Goal: Use online tool/utility: Utilize a website feature to perform a specific function

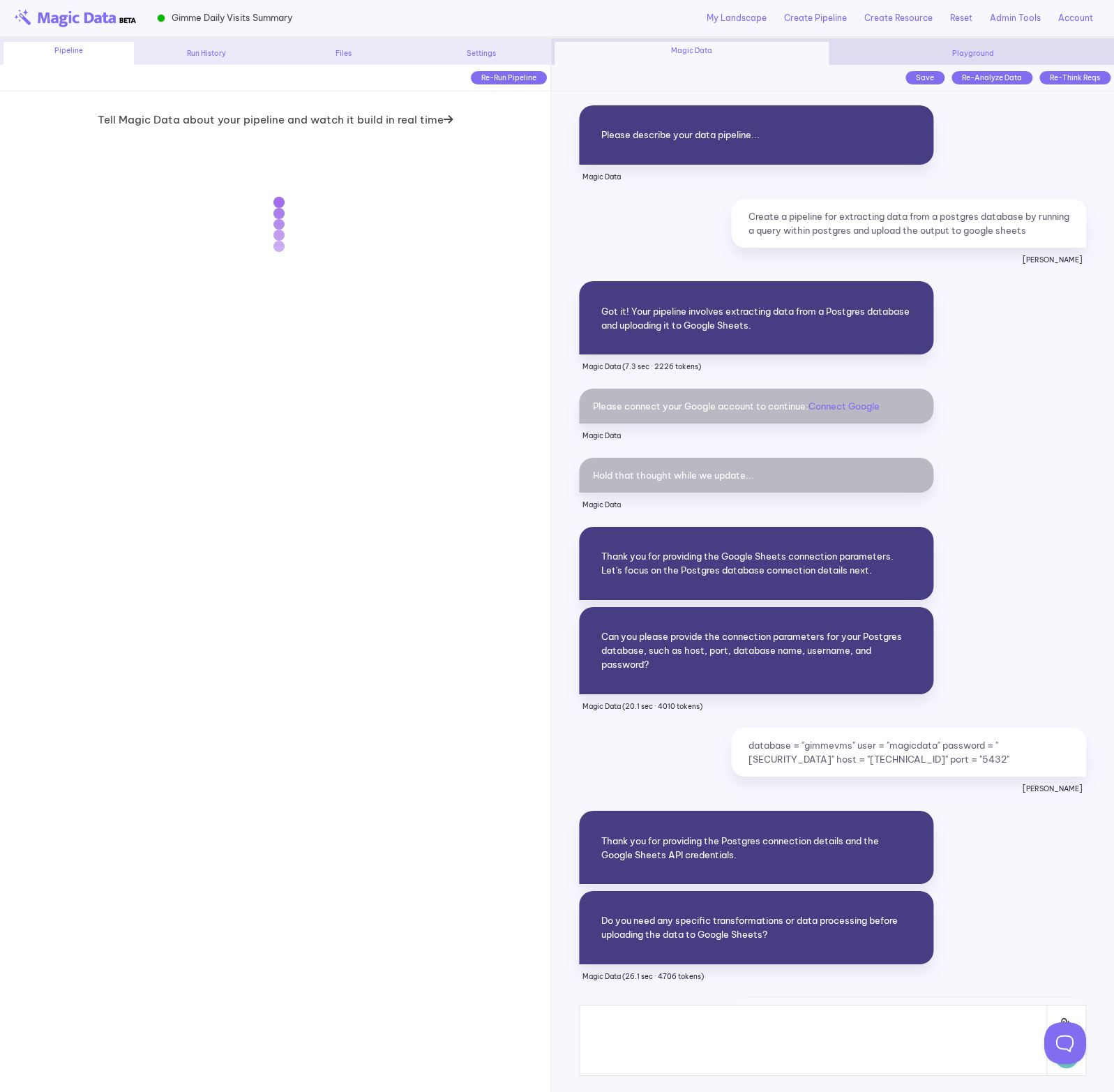
scroll to position [8532, 0]
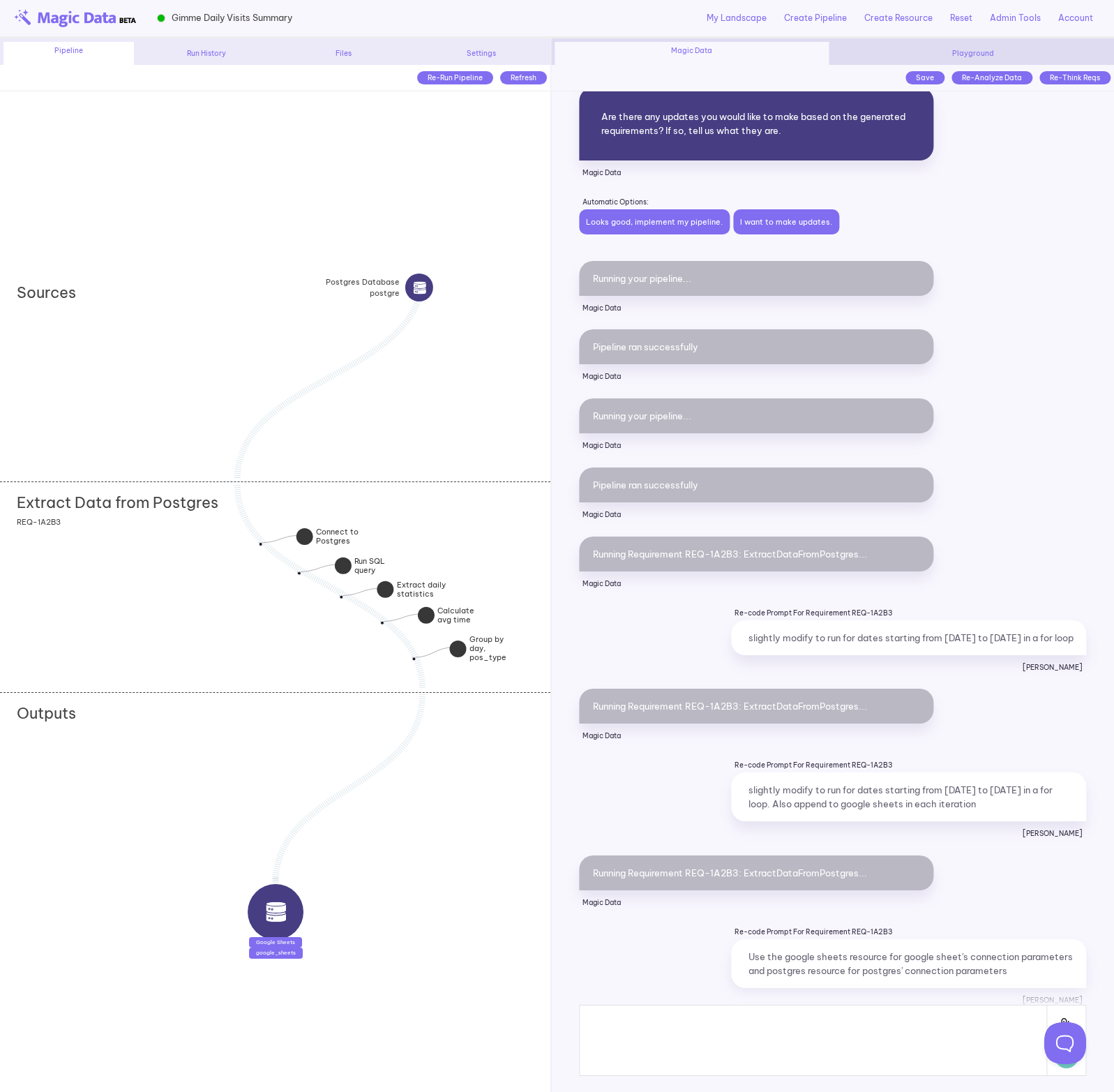
click at [202, 362] on div "Sources" at bounding box center [274, 376] width 550 height 209
click at [192, 564] on div "Extract Data from Postgres add section adding new section REQ-1A2B3" at bounding box center [274, 585] width 550 height 209
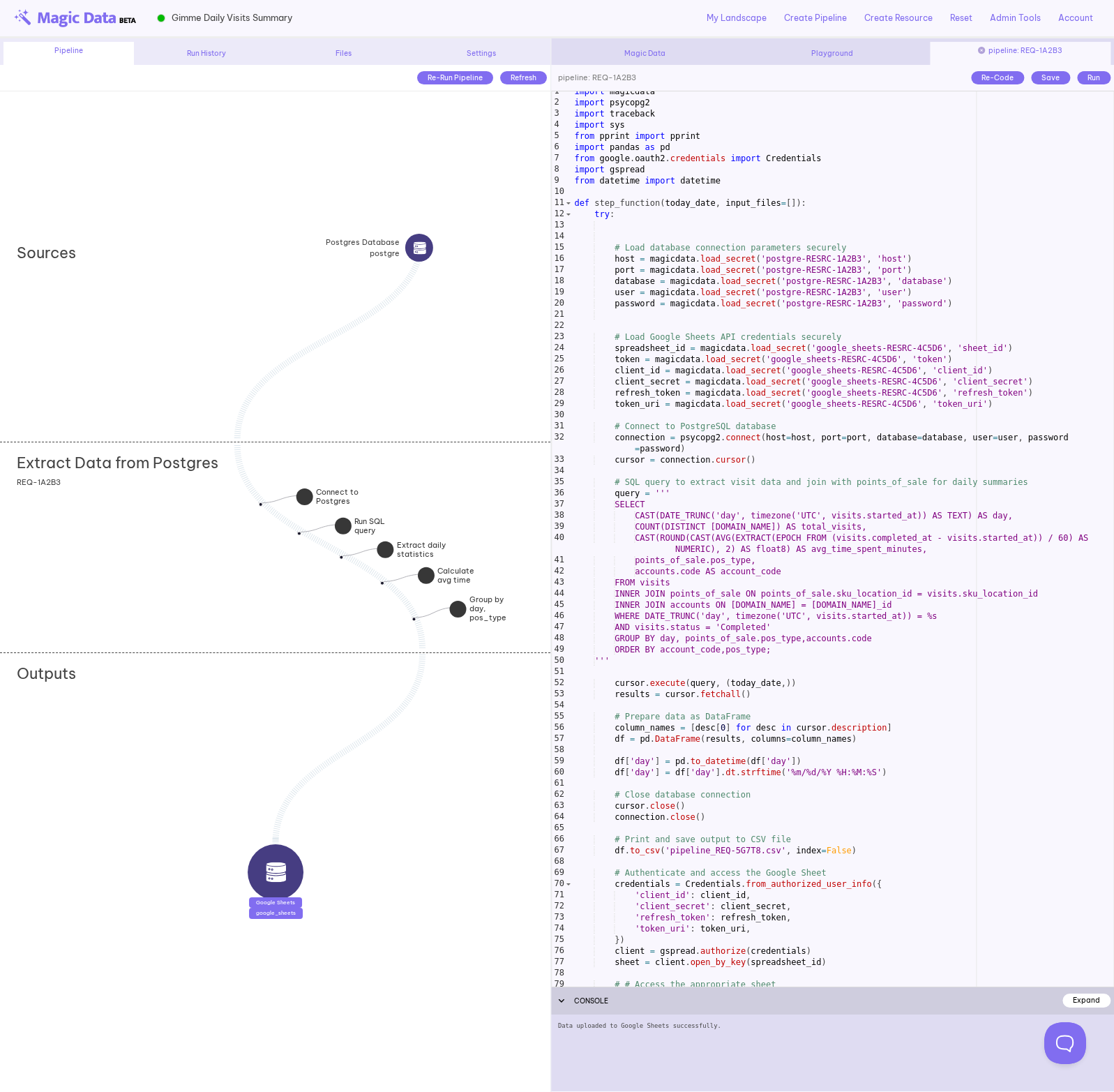
scroll to position [0, 0]
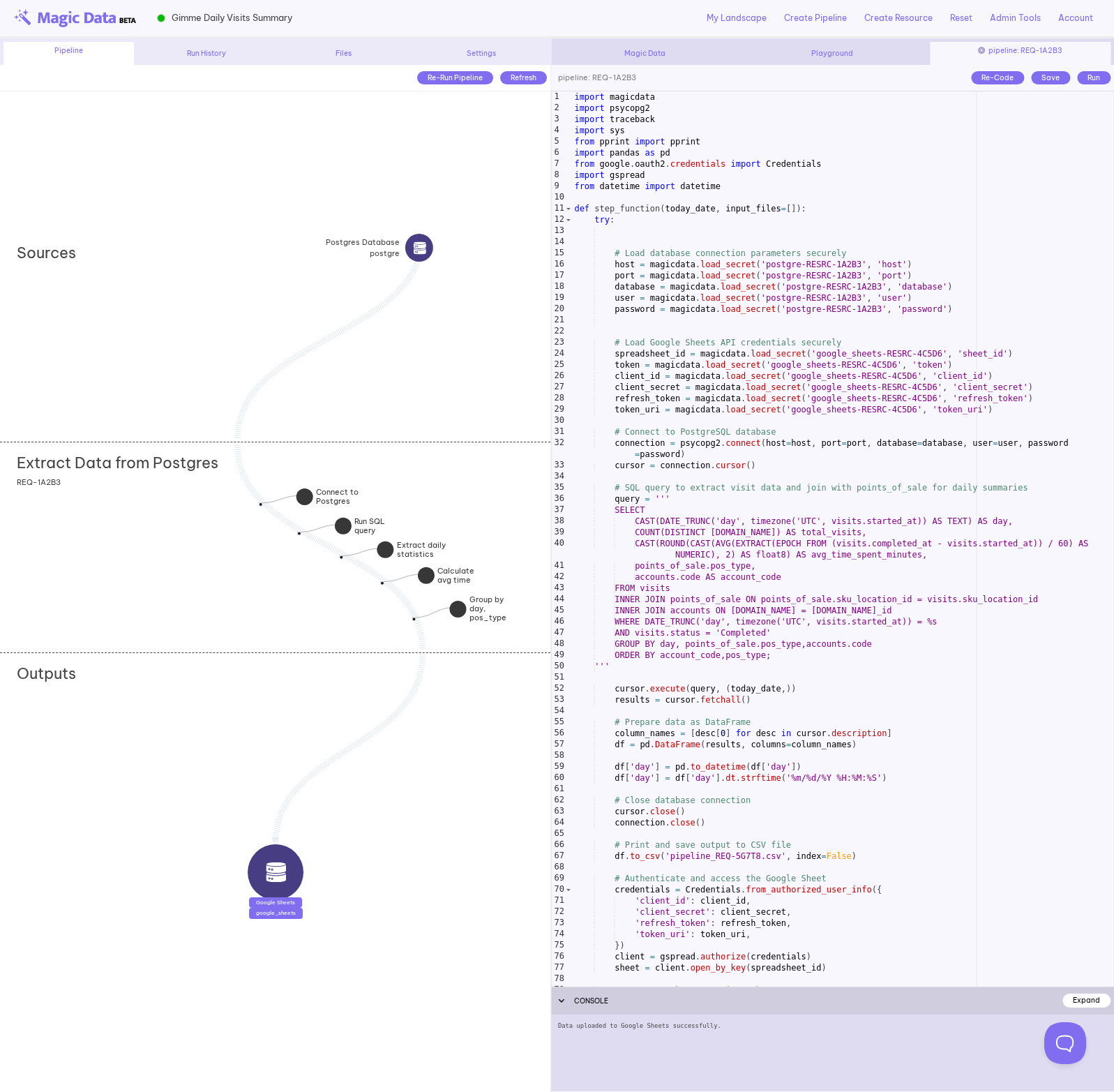
click at [731, 437] on div "import magicdata import psycopg2 import traceback import sys from pprint import…" at bounding box center [844, 550] width 542 height 918
drag, startPoint x: 324, startPoint y: 10, endPoint x: 173, endPoint y: 17, distance: 151.2
click at [173, 17] on div "Gimme Daily Visits Summary My Landscape Create Pipeline Create Resource Reset A…" at bounding box center [557, 19] width 1114 height 39
copy div "Gimme Daily Visits Summary"
click at [903, 542] on div "import magicdata import psycopg2 import traceback import sys from pprint import…" at bounding box center [844, 550] width 542 height 918
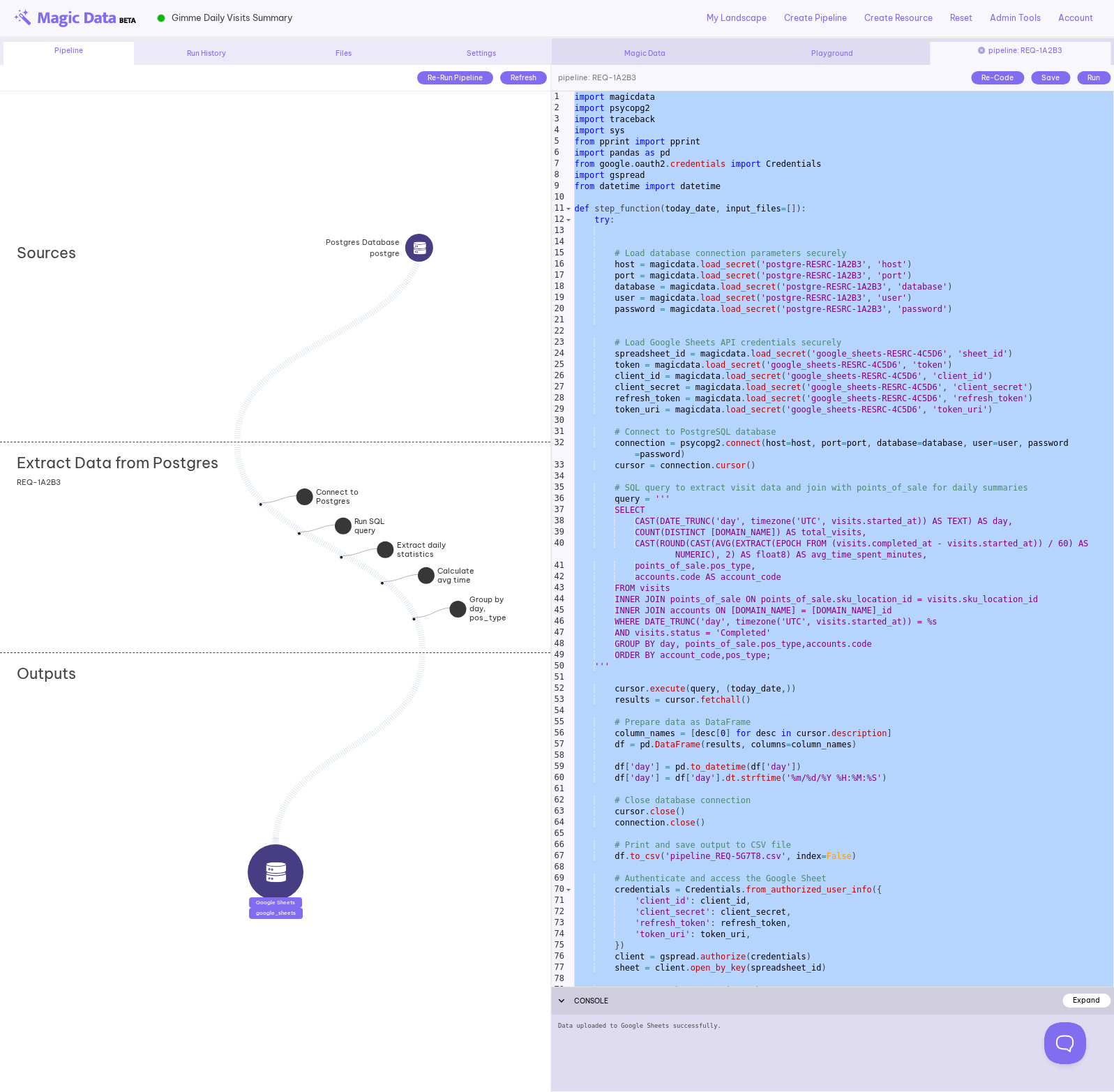
click at [791, 265] on div "import magicdata import psycopg2 import traceback import sys from pprint import…" at bounding box center [844, 550] width 542 height 918
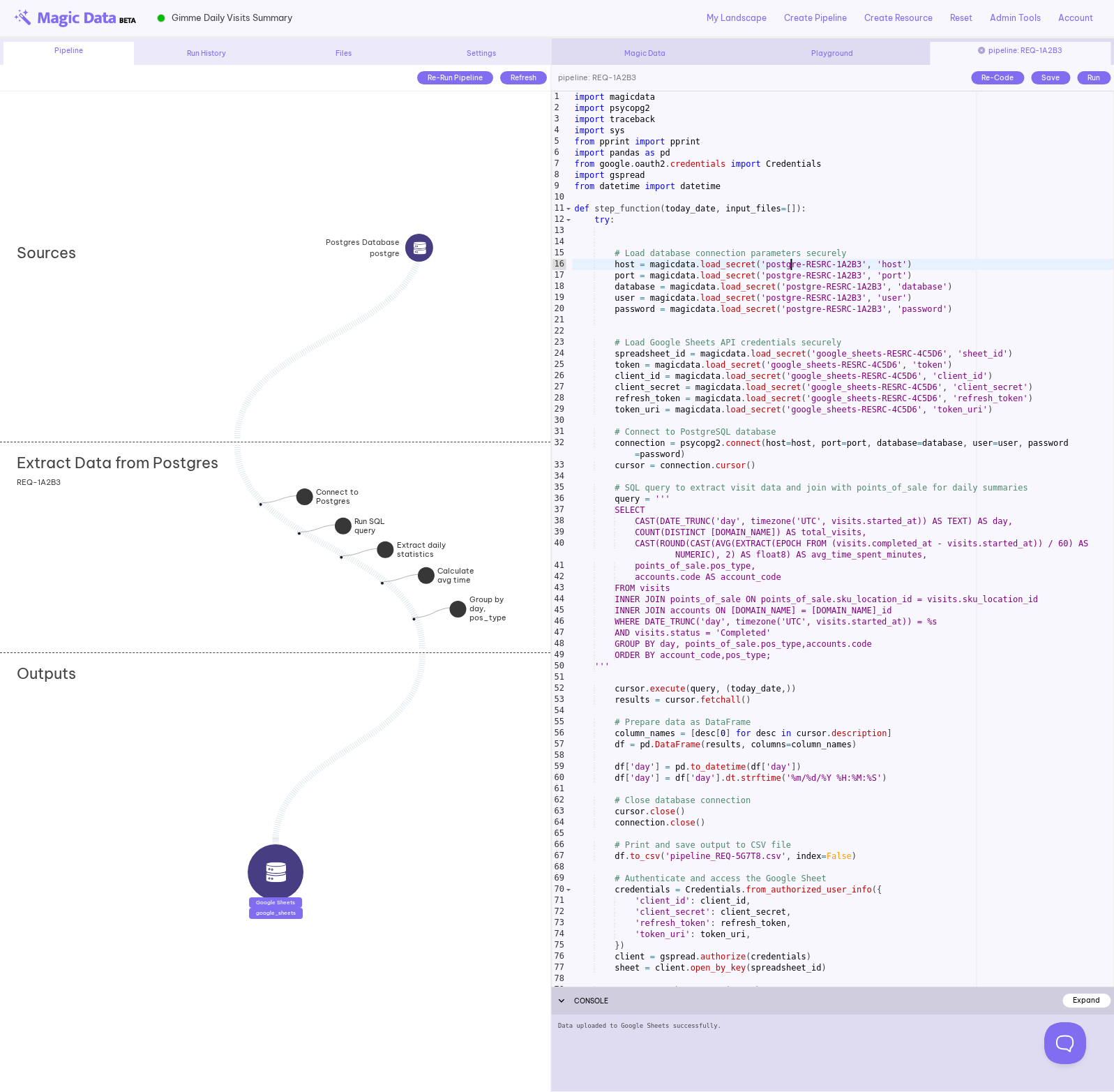
click at [827, 287] on div "import magicdata import psycopg2 import traceback import sys from pprint import…" at bounding box center [844, 550] width 542 height 918
drag, startPoint x: 761, startPoint y: 263, endPoint x: 867, endPoint y: 266, distance: 106.0
click at [867, 266] on div "import magicdata import psycopg2 import traceback import sys from pprint import…" at bounding box center [844, 550] width 542 height 918
click at [831, 364] on div "import magicdata import psycopg2 import traceback import sys from pprint import…" at bounding box center [844, 550] width 542 height 918
type textarea "**********"
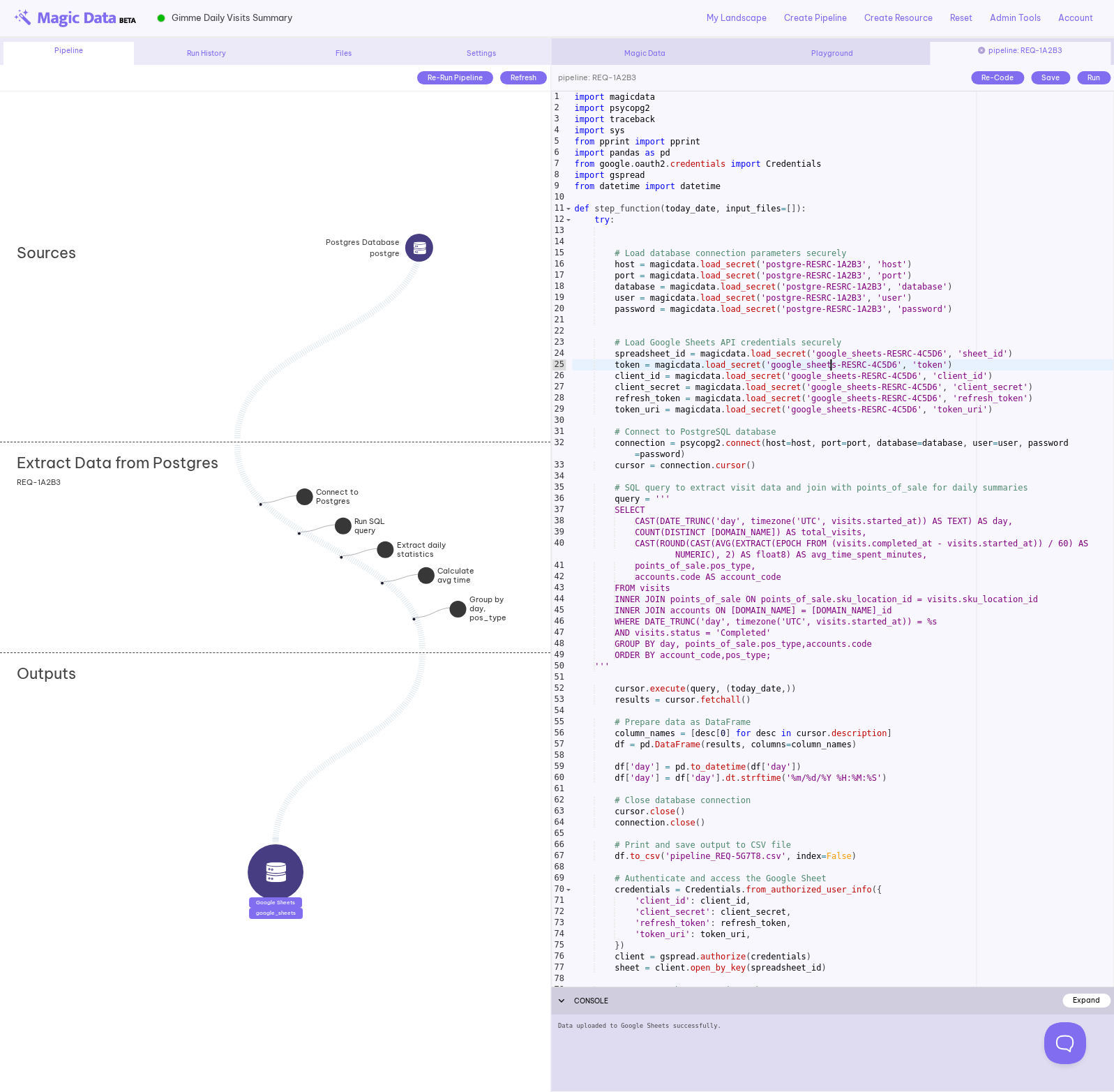
click at [743, 362] on div "import magicdata import psycopg2 import traceback import sys from pprint import…" at bounding box center [844, 550] width 542 height 918
drag, startPoint x: 768, startPoint y: 362, endPoint x: 903, endPoint y: 362, distance: 135.0
click at [903, 362] on div "import magicdata import psycopg2 import traceback import sys from pprint import…" at bounding box center [844, 550] width 542 height 918
